Goal: Information Seeking & Learning: Check status

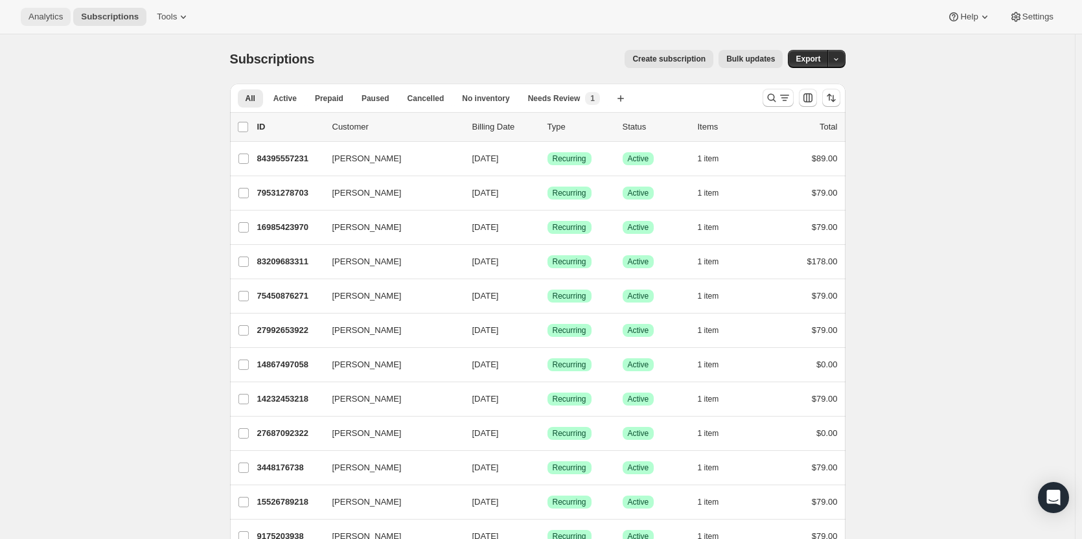
click at [40, 23] on button "Analytics" at bounding box center [46, 17] width 50 height 18
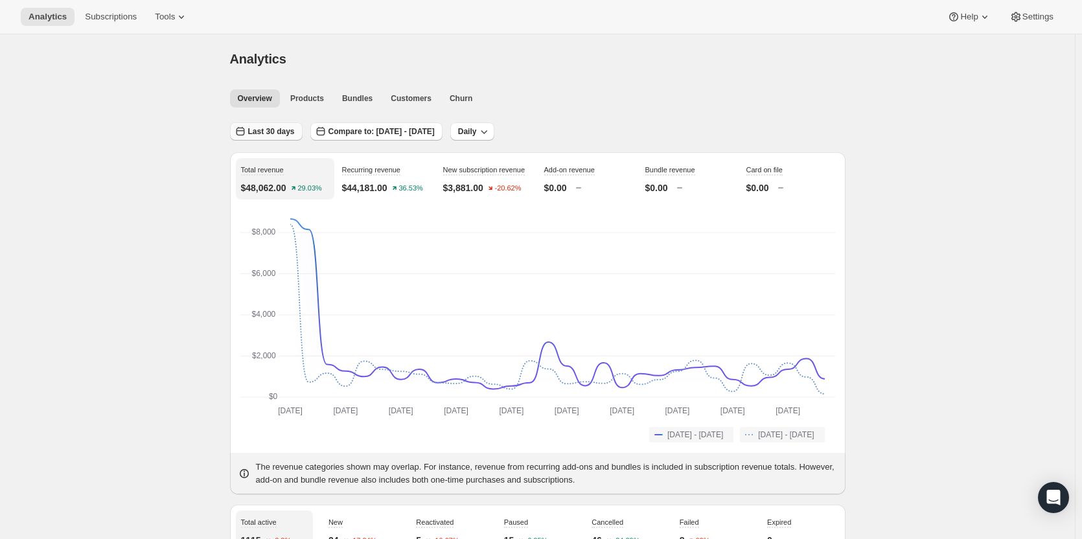
click at [291, 133] on span "Last 30 days" at bounding box center [271, 131] width 47 height 10
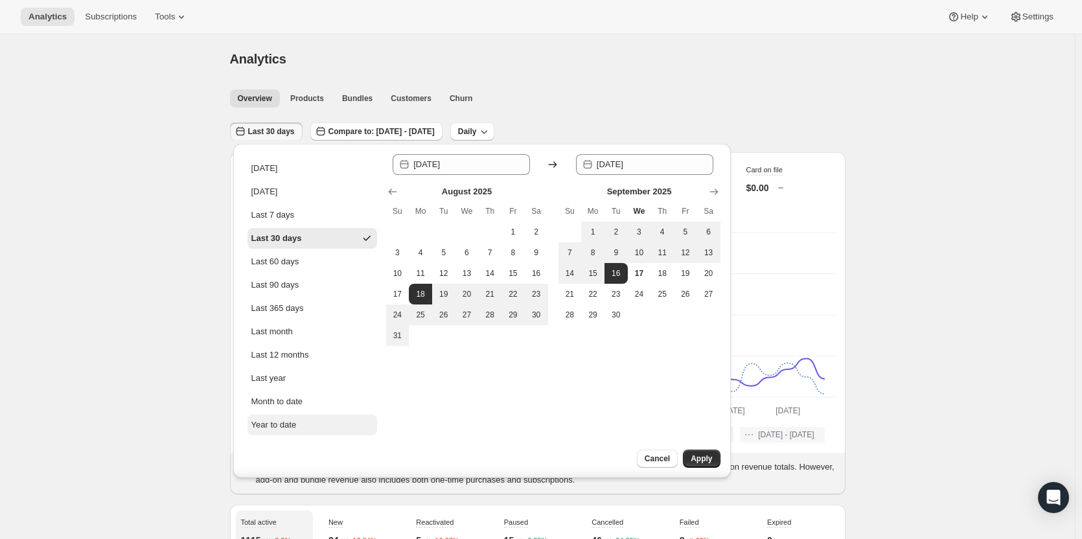
click at [288, 427] on div "Year to date" at bounding box center [273, 425] width 45 height 13
type input "[DATE]"
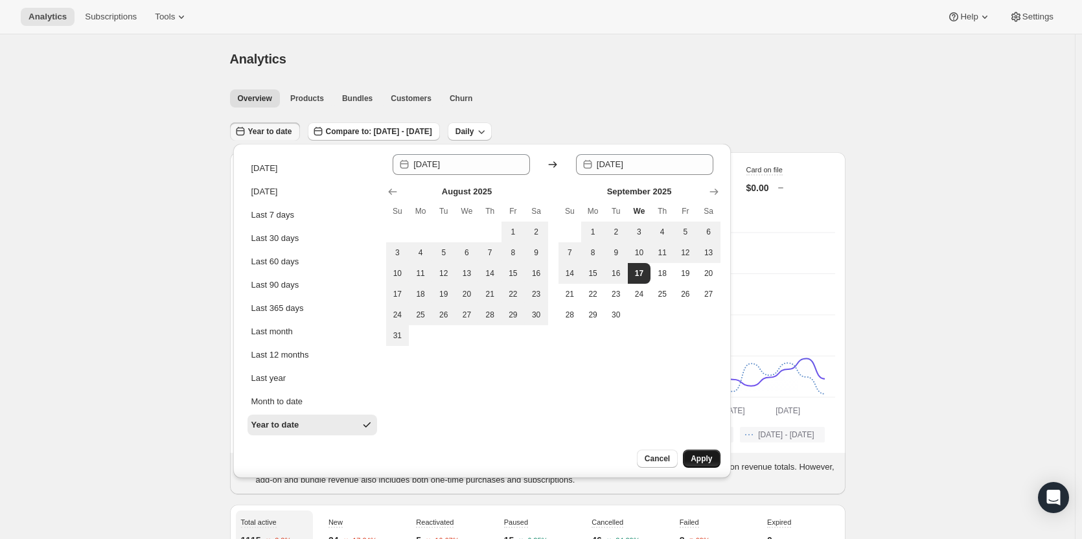
click at [702, 462] on span "Apply" at bounding box center [701, 459] width 21 height 10
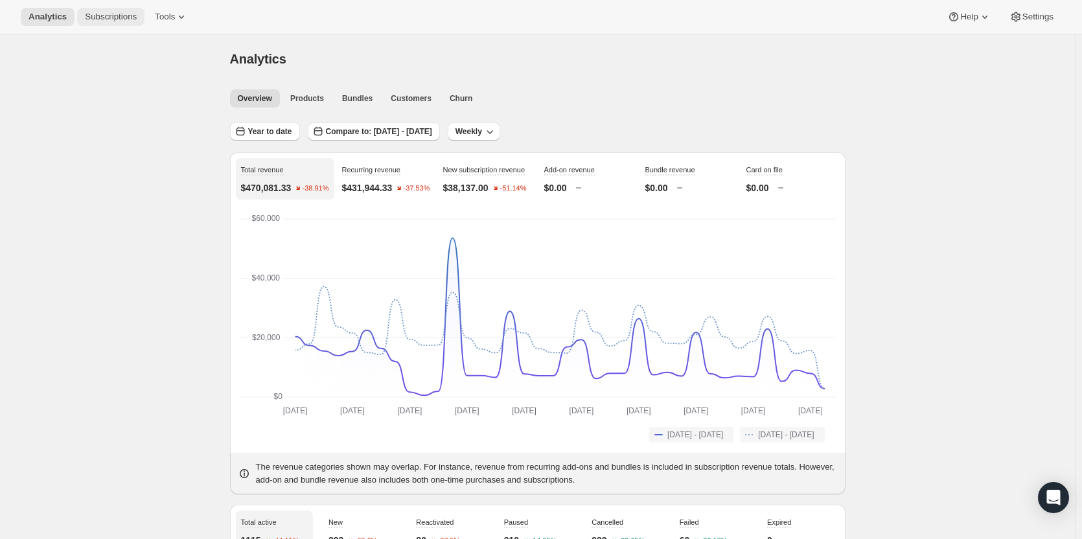
click at [100, 22] on button "Subscriptions" at bounding box center [110, 17] width 67 height 18
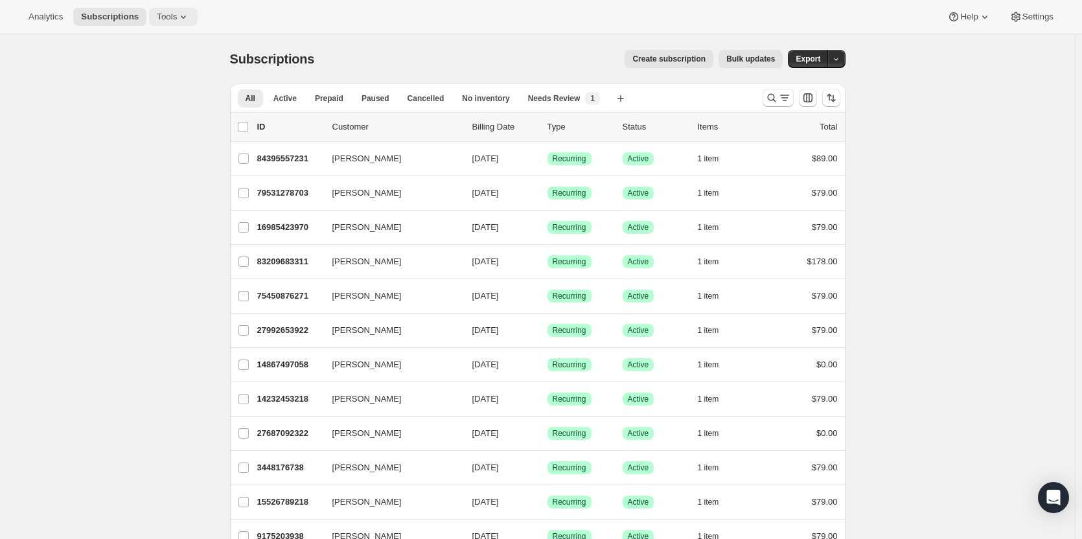
click at [177, 16] on icon at bounding box center [183, 16] width 13 height 13
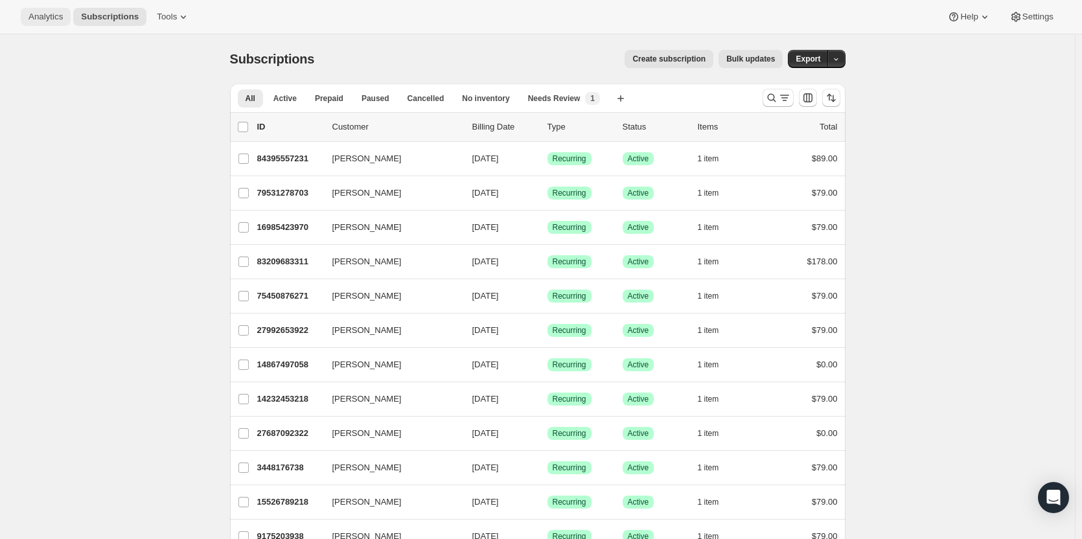
click at [33, 21] on span "Analytics" at bounding box center [46, 17] width 34 height 10
